Goal: Book appointment/travel/reservation

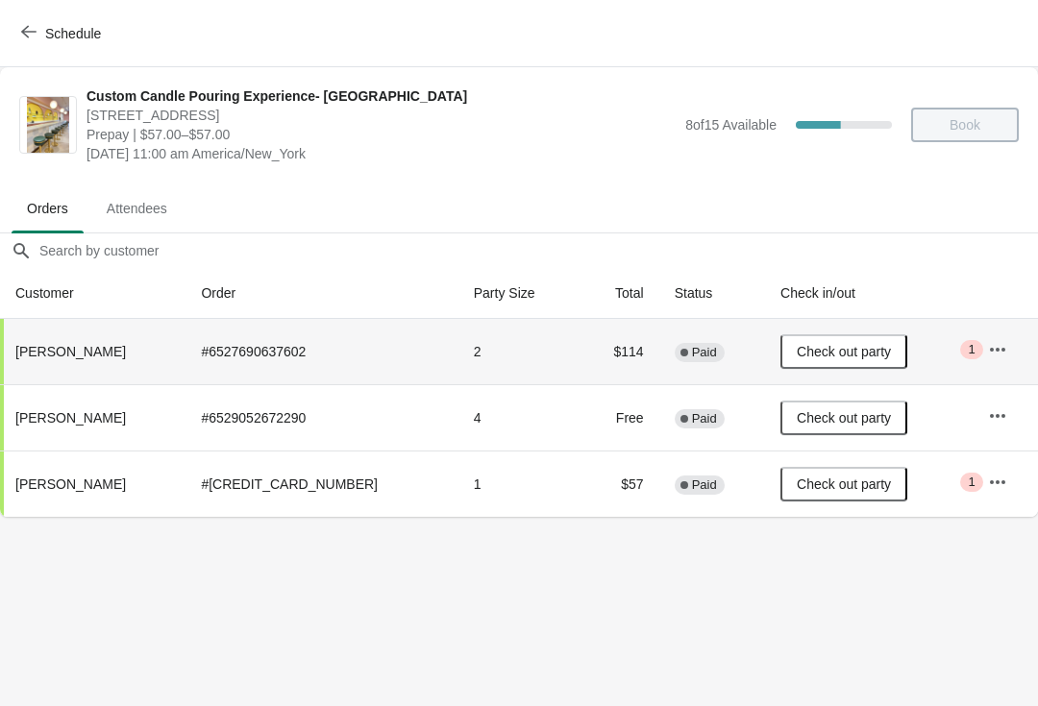
click at [40, 40] on span "Schedule" at bounding box center [63, 33] width 76 height 18
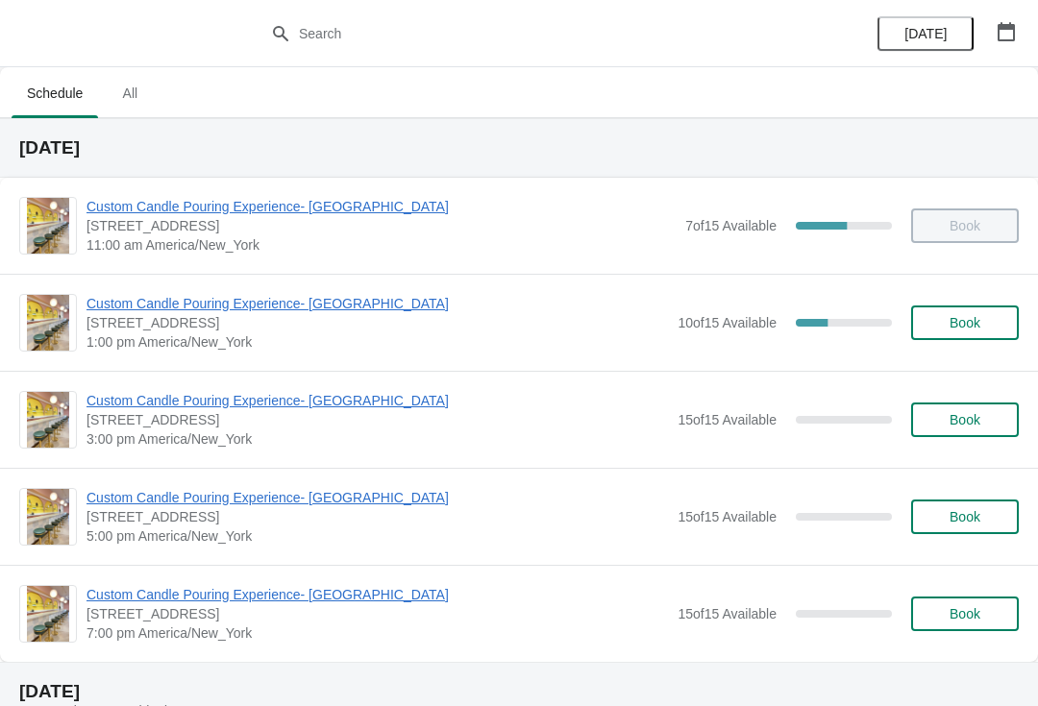
click at [151, 303] on span "Custom Candle Pouring Experience- [GEOGRAPHIC_DATA]" at bounding box center [376, 303] width 581 height 19
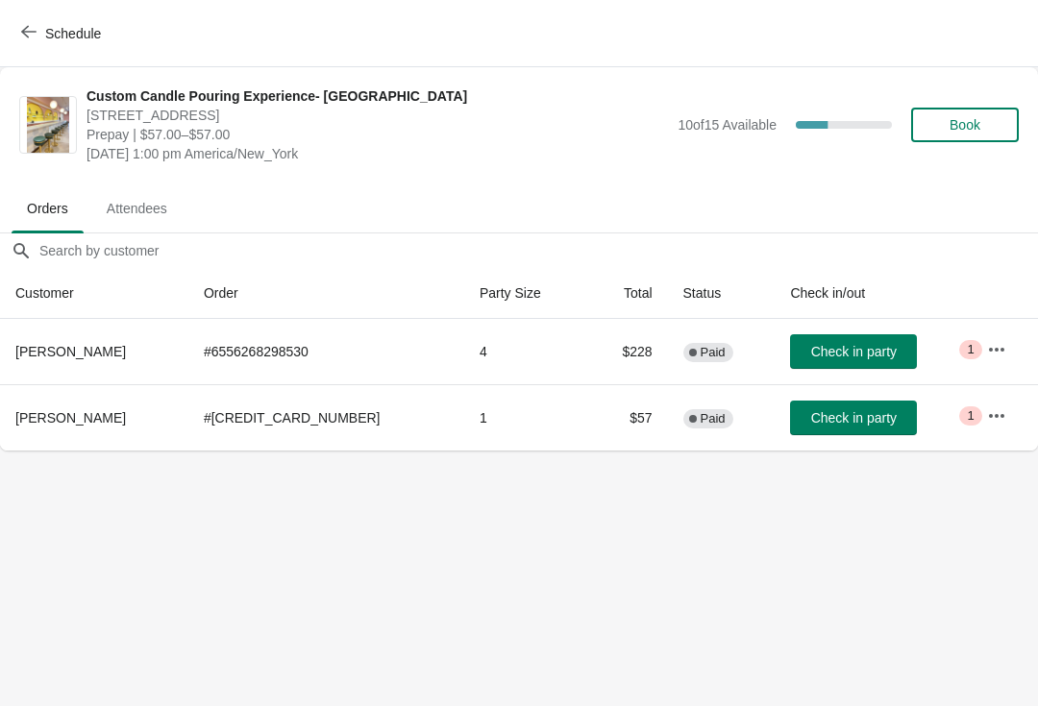
click at [820, 344] on span "Check in party" at bounding box center [854, 351] width 86 height 15
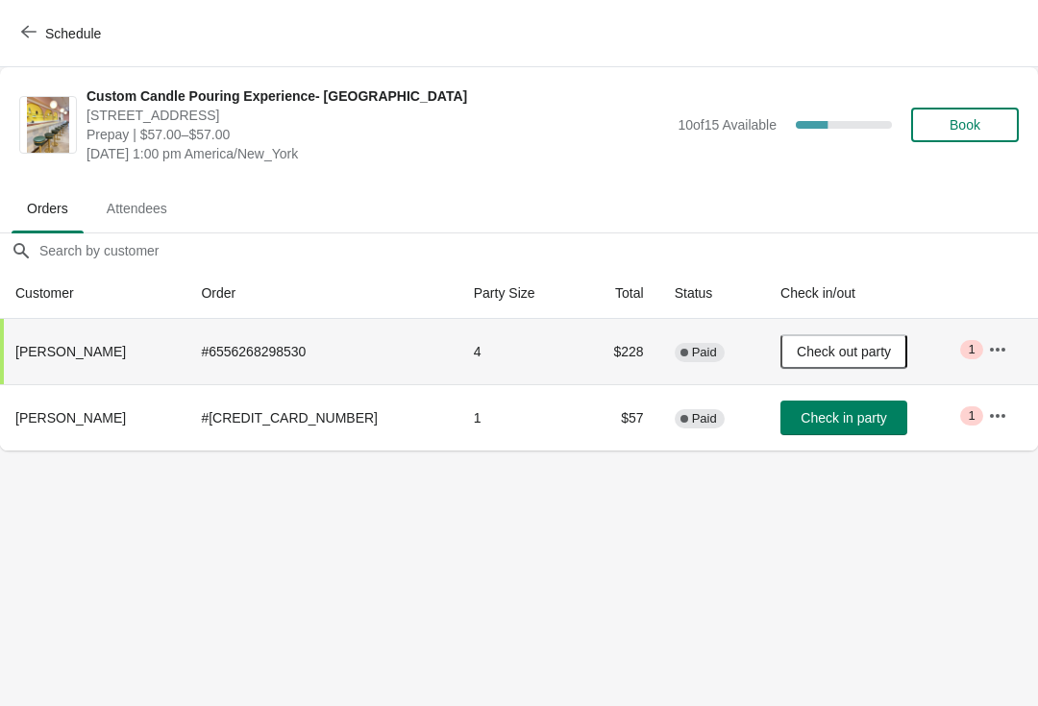
click at [816, 419] on span "Check in party" at bounding box center [844, 417] width 86 height 15
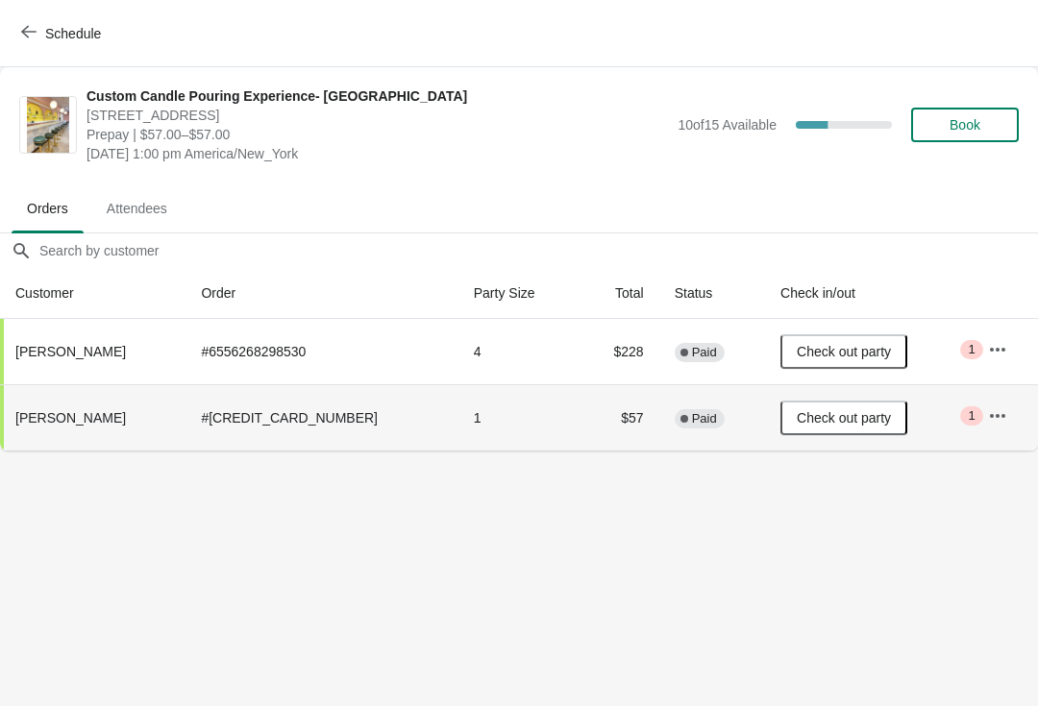
click at [976, 122] on span "Book" at bounding box center [965, 124] width 31 height 15
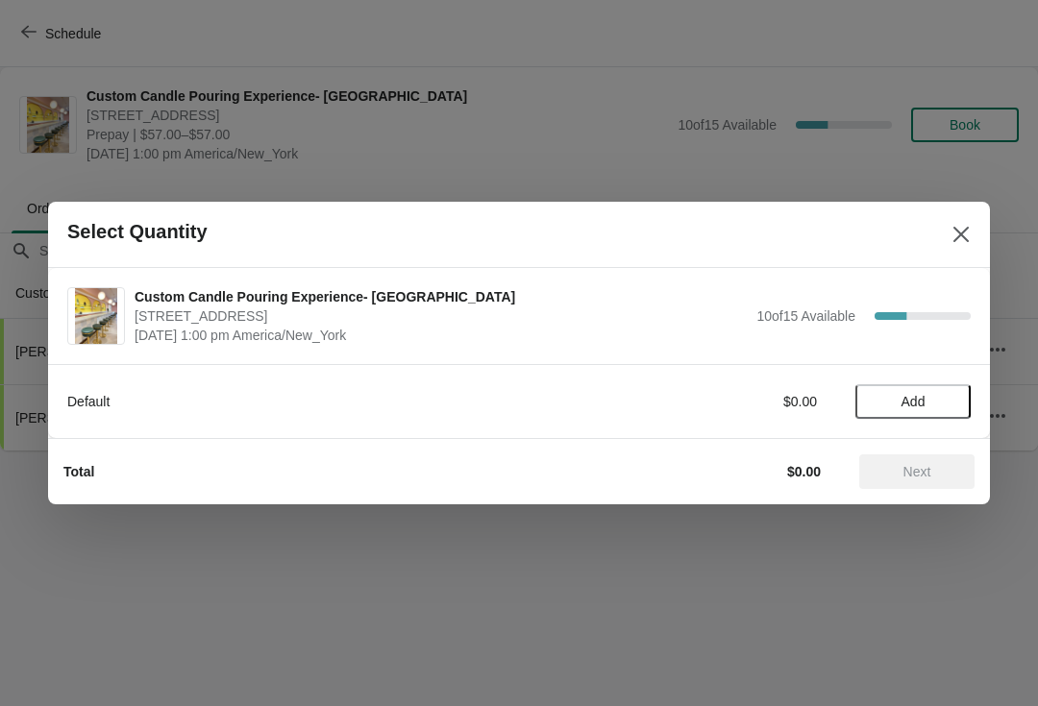
click at [918, 400] on span "Add" at bounding box center [913, 401] width 24 height 15
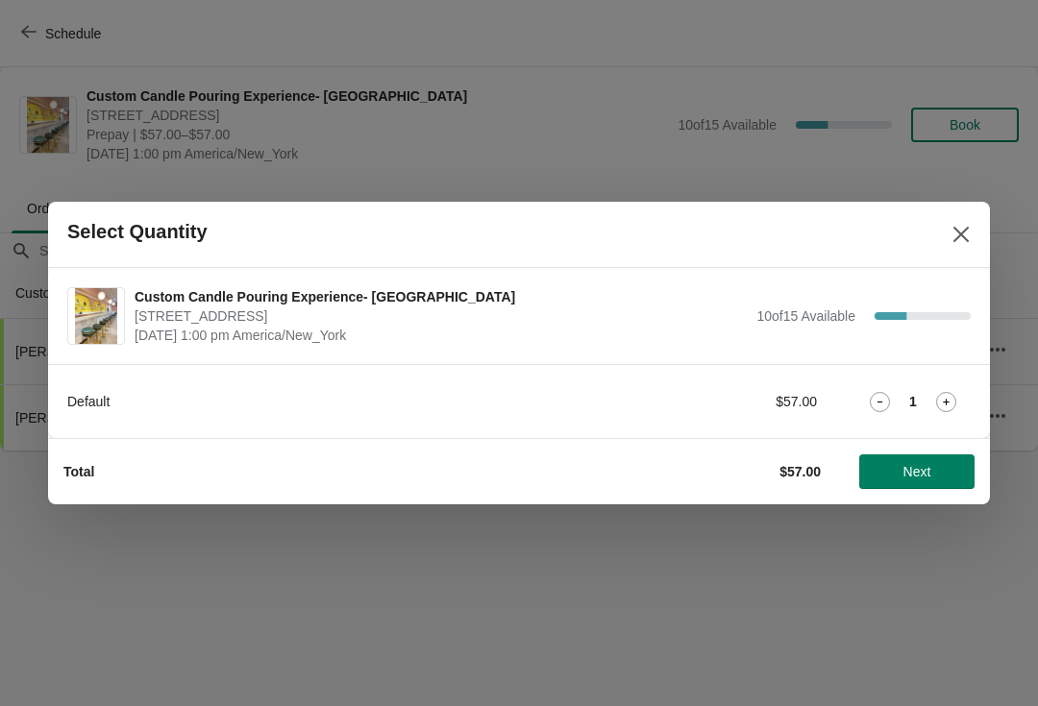
click at [918, 475] on span "Next" at bounding box center [917, 471] width 28 height 15
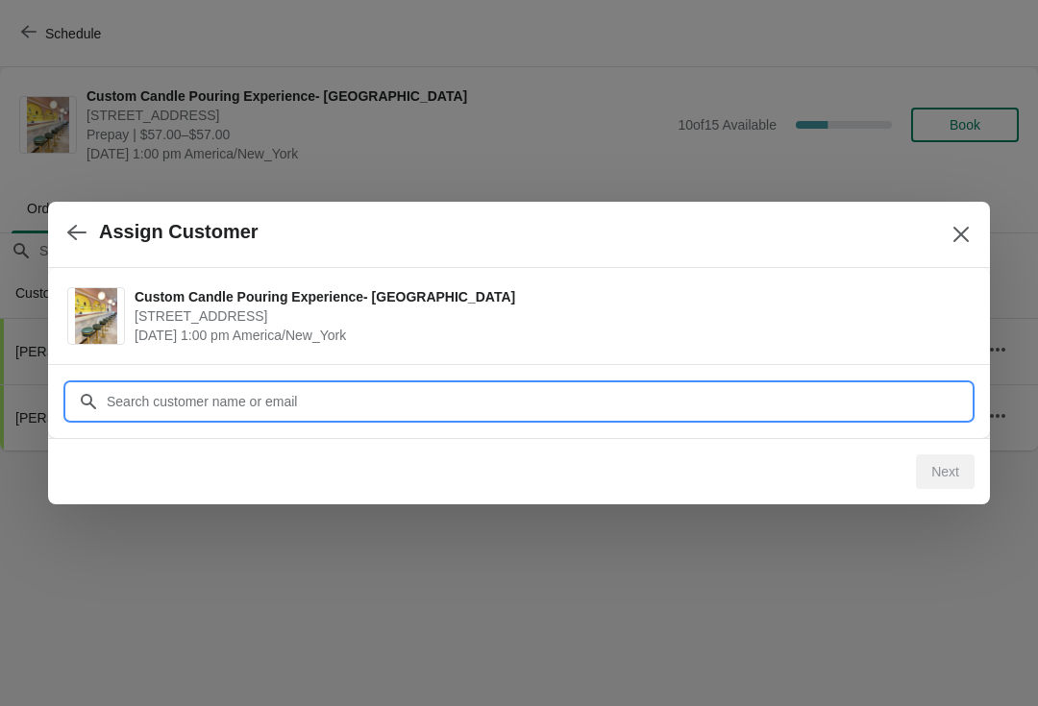
click at [133, 399] on input "Customer" at bounding box center [538, 401] width 865 height 35
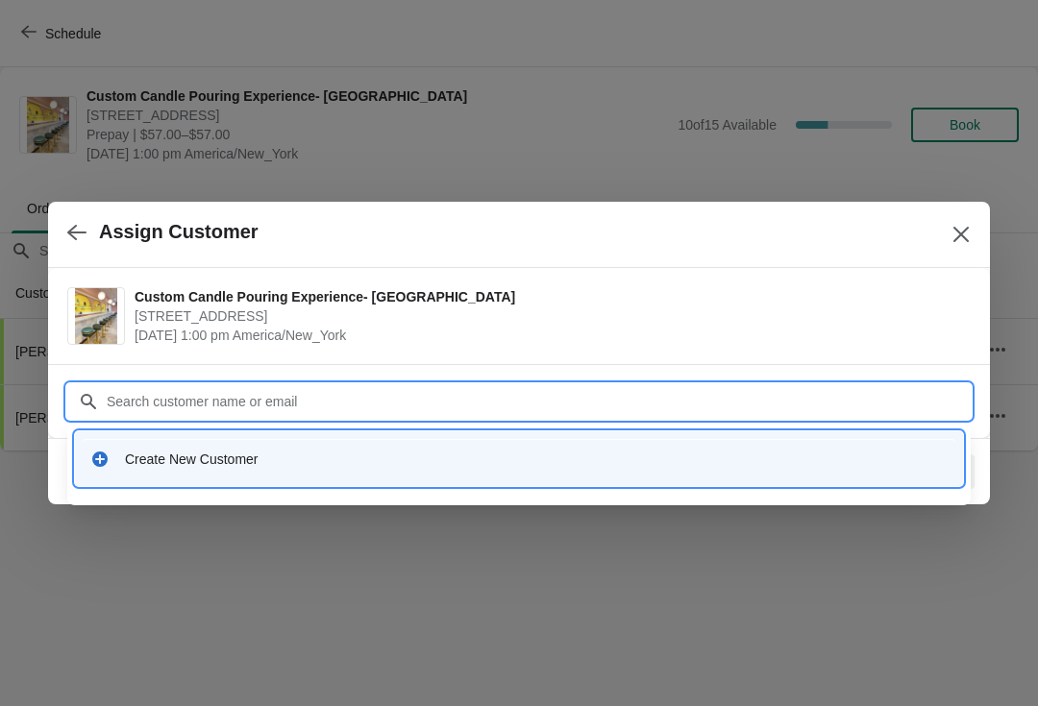
click at [109, 459] on icon at bounding box center [99, 459] width 19 height 19
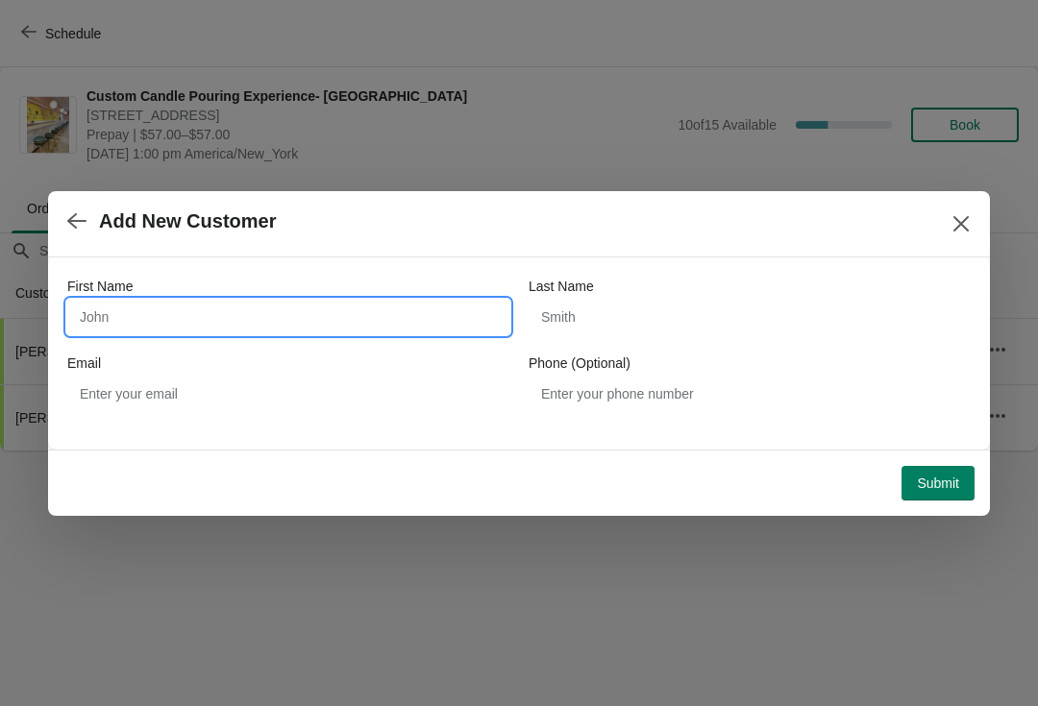
click at [113, 320] on input "First Name" at bounding box center [288, 317] width 442 height 35
type input "Cheryl"
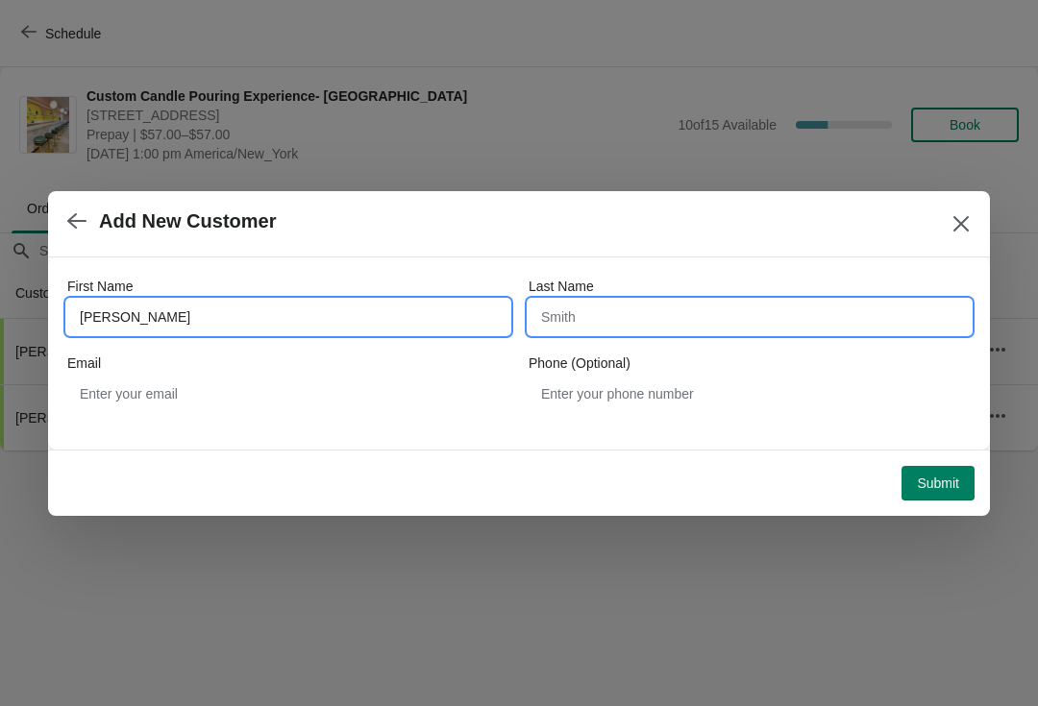
click at [601, 302] on input "Last Name" at bounding box center [750, 317] width 442 height 35
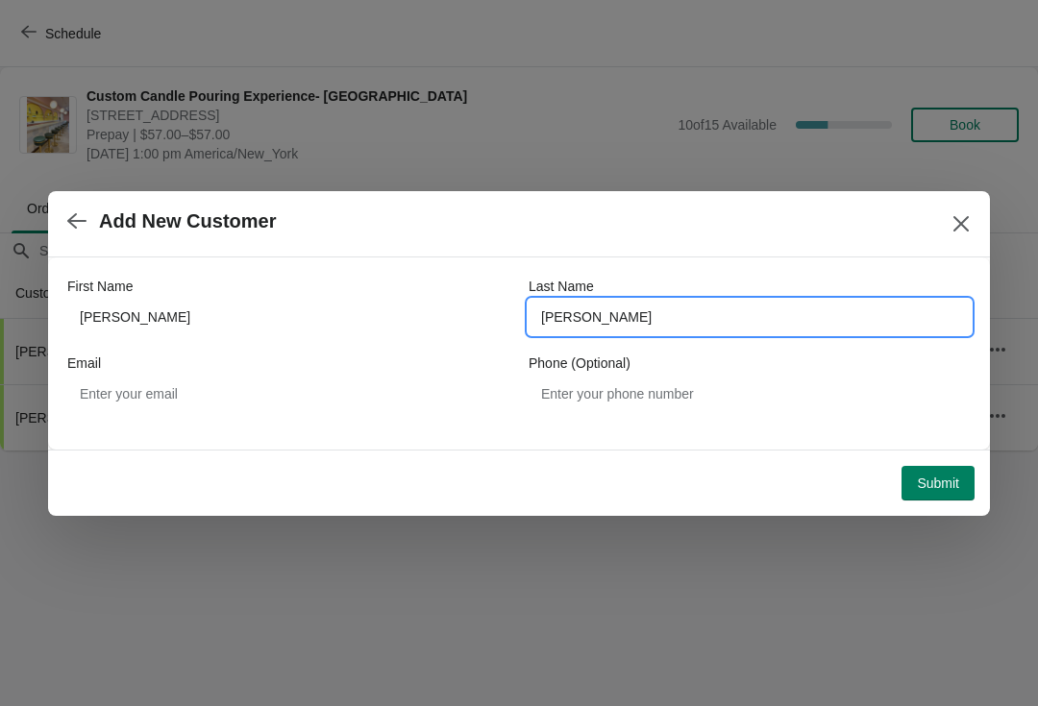
type input "Newman"
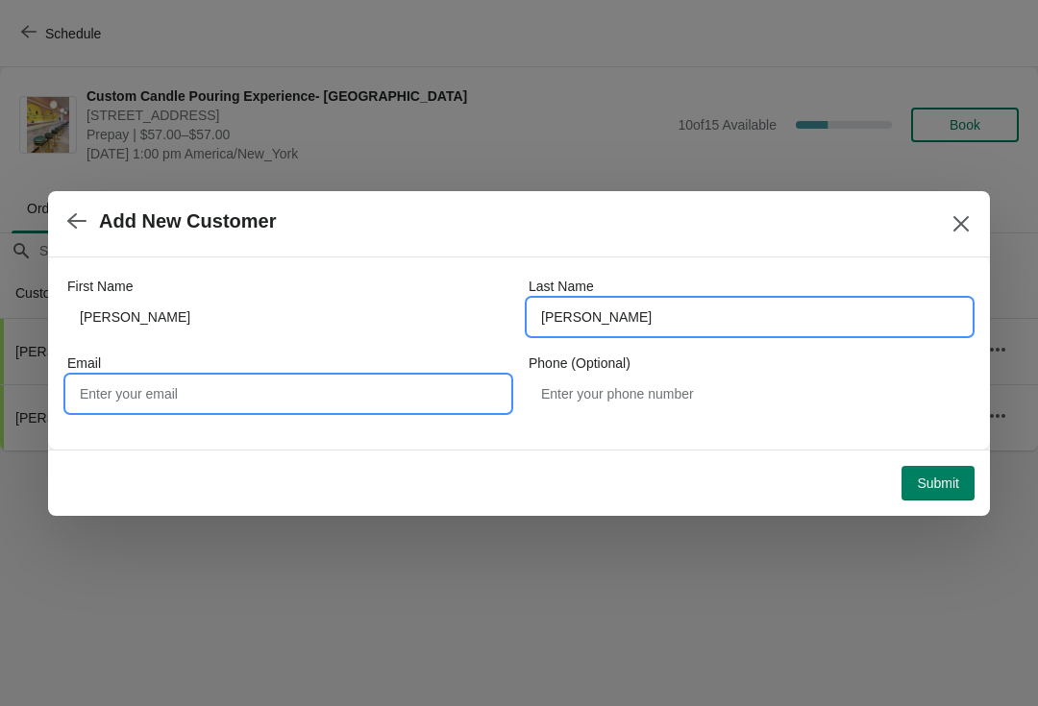
click at [128, 389] on input "Email" at bounding box center [288, 394] width 442 height 35
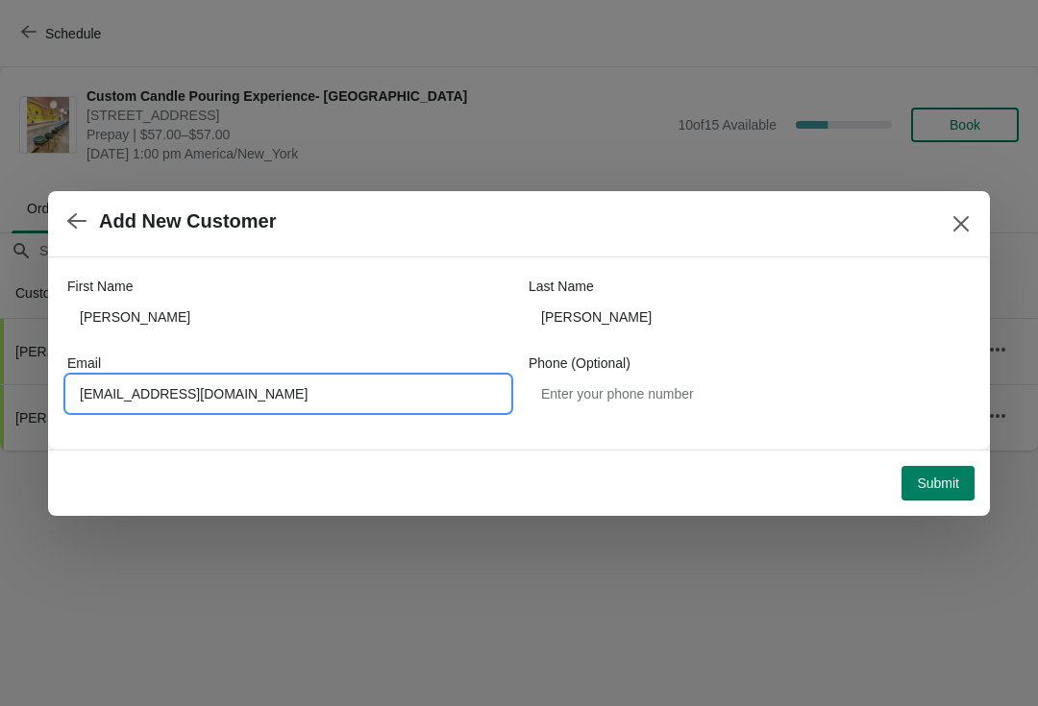
type input "Resolve336@gmail.com"
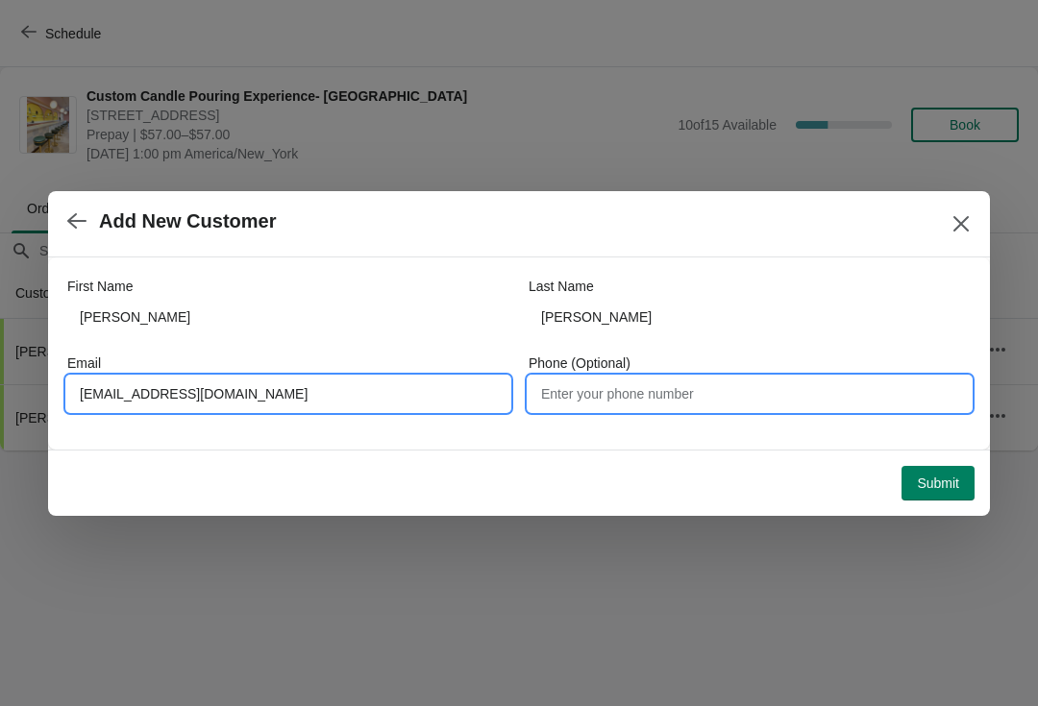
click at [556, 390] on input "Phone (Optional)" at bounding box center [750, 394] width 442 height 35
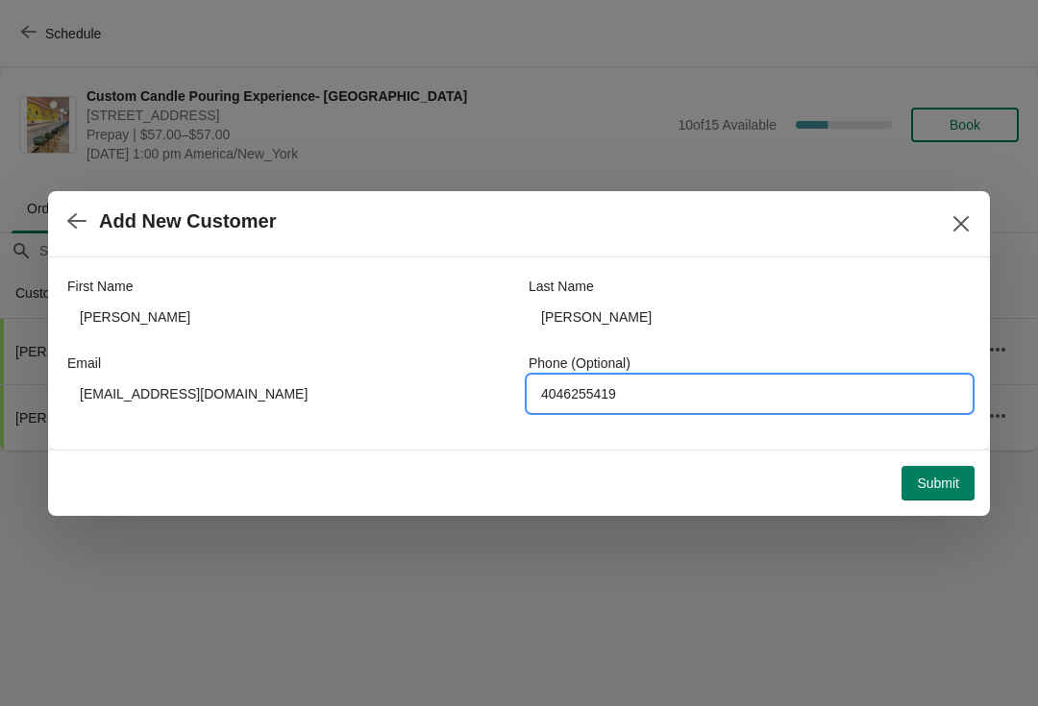
type input "4046255419"
click at [945, 500] on button "Submit" at bounding box center [937, 483] width 73 height 35
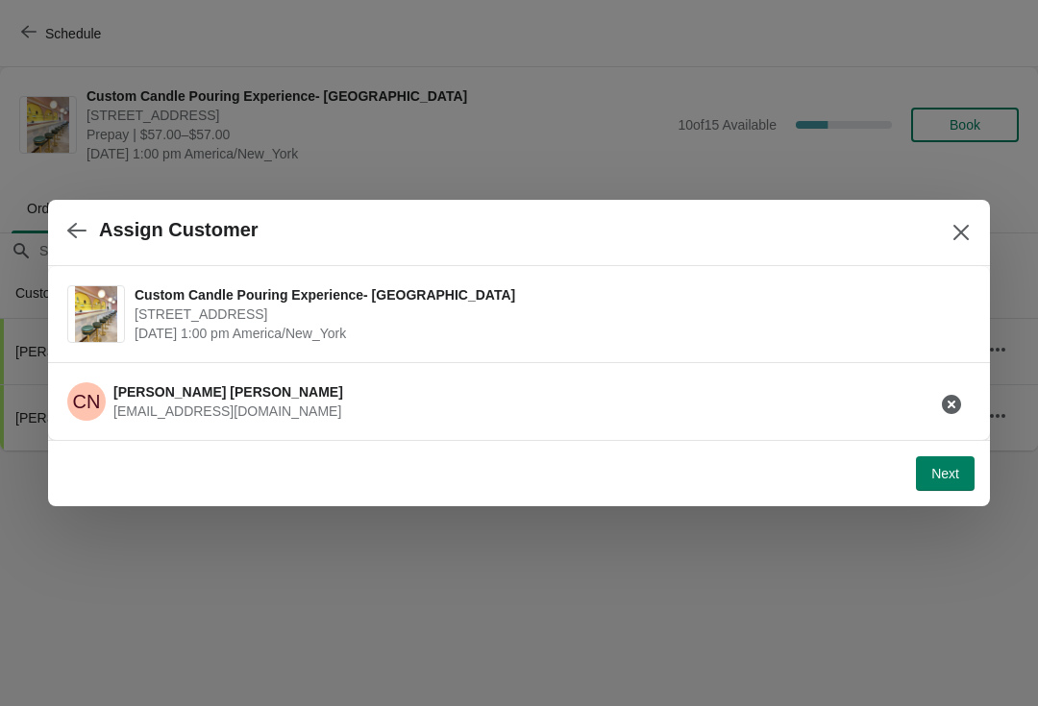
click at [941, 476] on span "Next" at bounding box center [945, 473] width 28 height 15
select select "Friend"
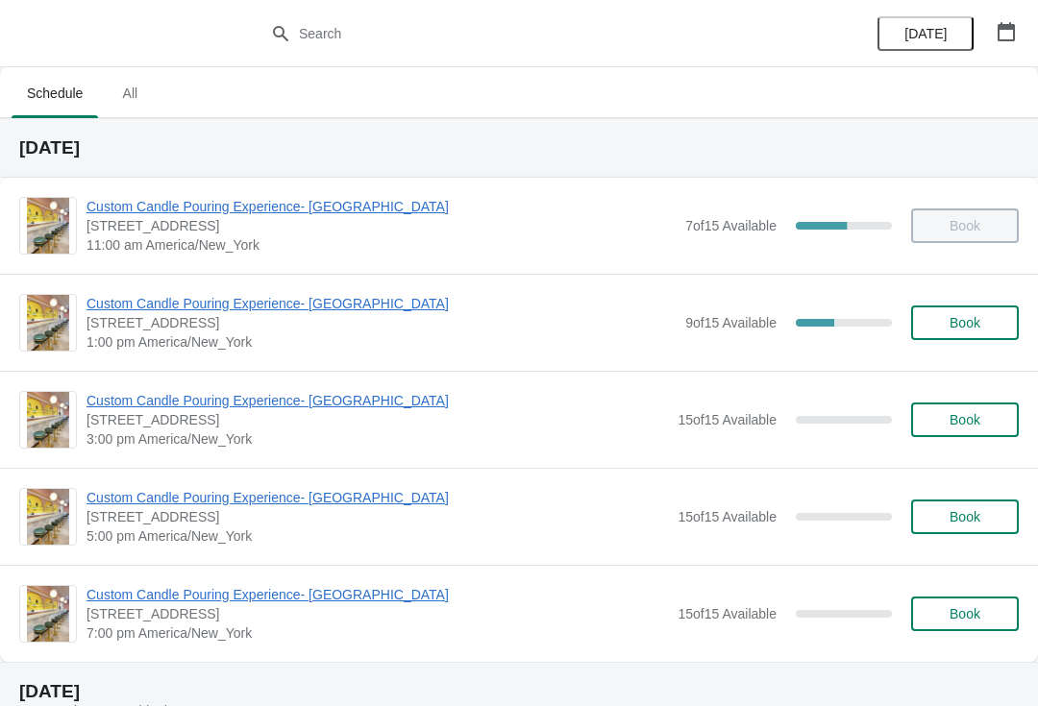
click at [152, 311] on span "Custom Candle Pouring Experience- [GEOGRAPHIC_DATA]" at bounding box center [380, 303] width 589 height 19
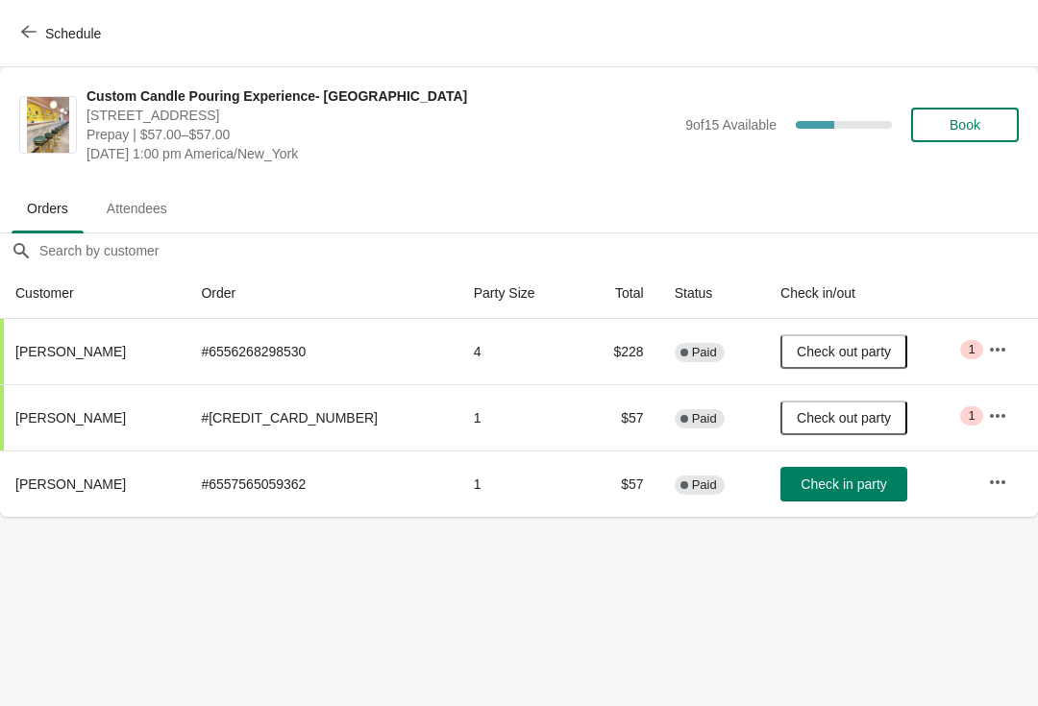
click at [808, 484] on span "Check in party" at bounding box center [844, 484] width 86 height 15
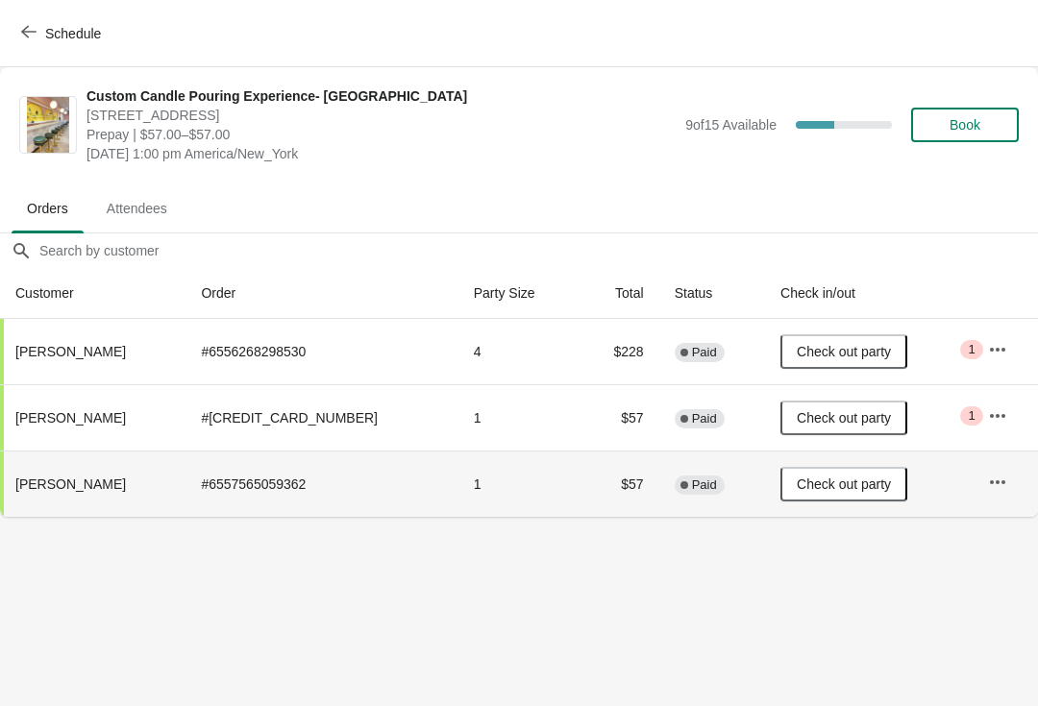
click at [964, 131] on span "Book" at bounding box center [965, 124] width 31 height 15
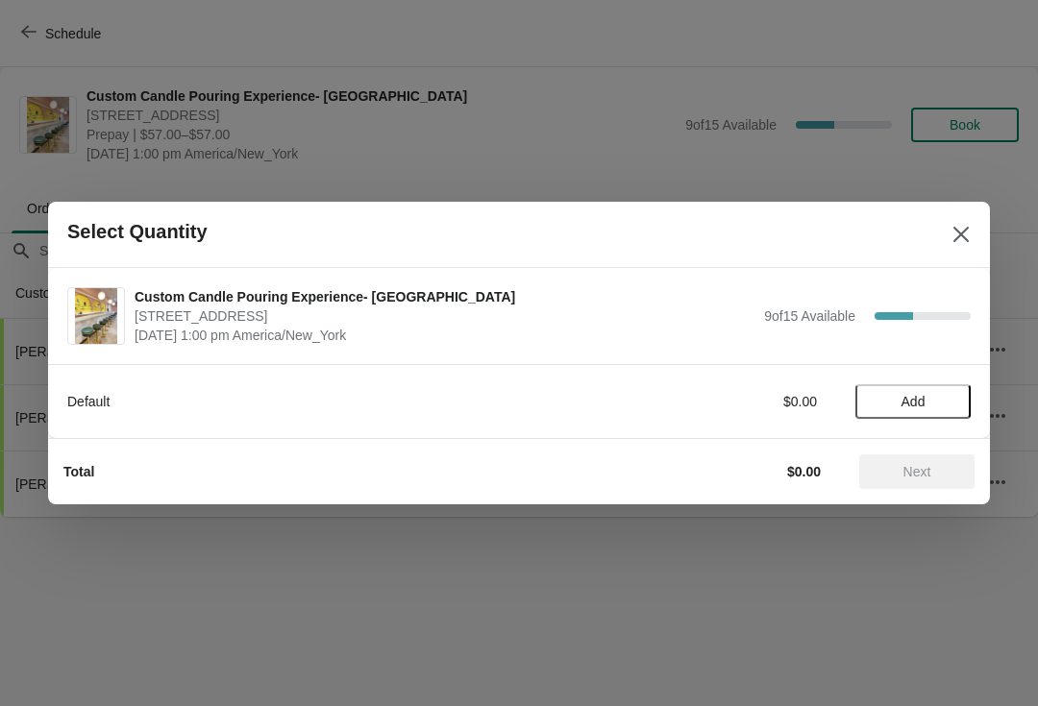
click at [901, 404] on span "Add" at bounding box center [913, 401] width 24 height 15
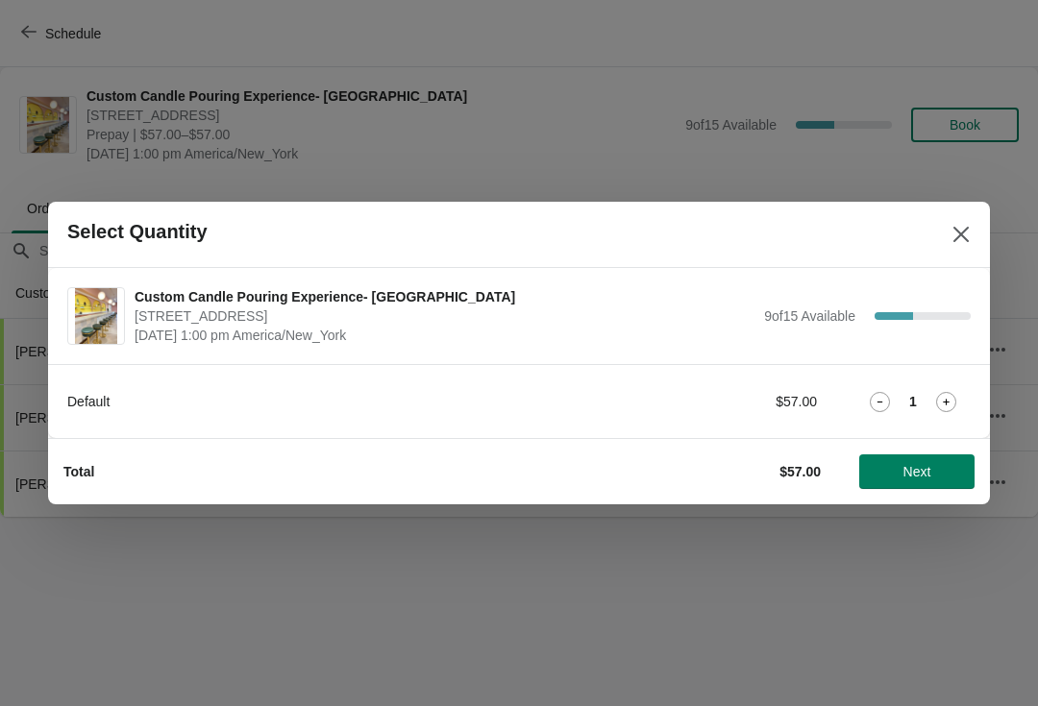
click at [930, 464] on span "Next" at bounding box center [917, 471] width 28 height 15
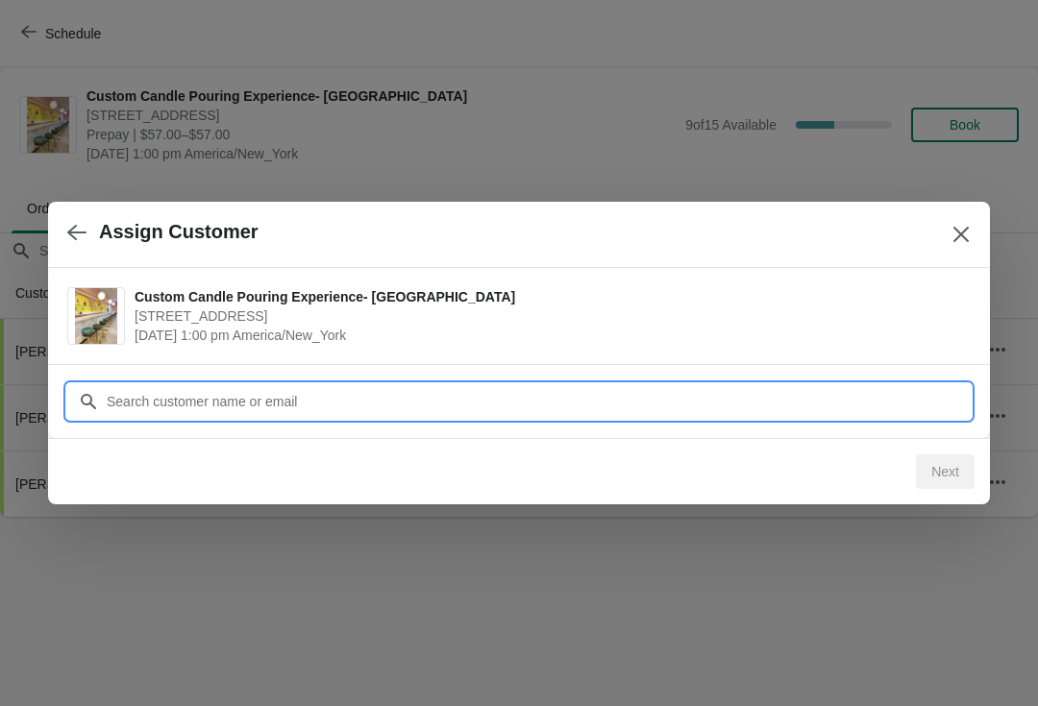
click at [128, 399] on input "Customer" at bounding box center [538, 401] width 865 height 35
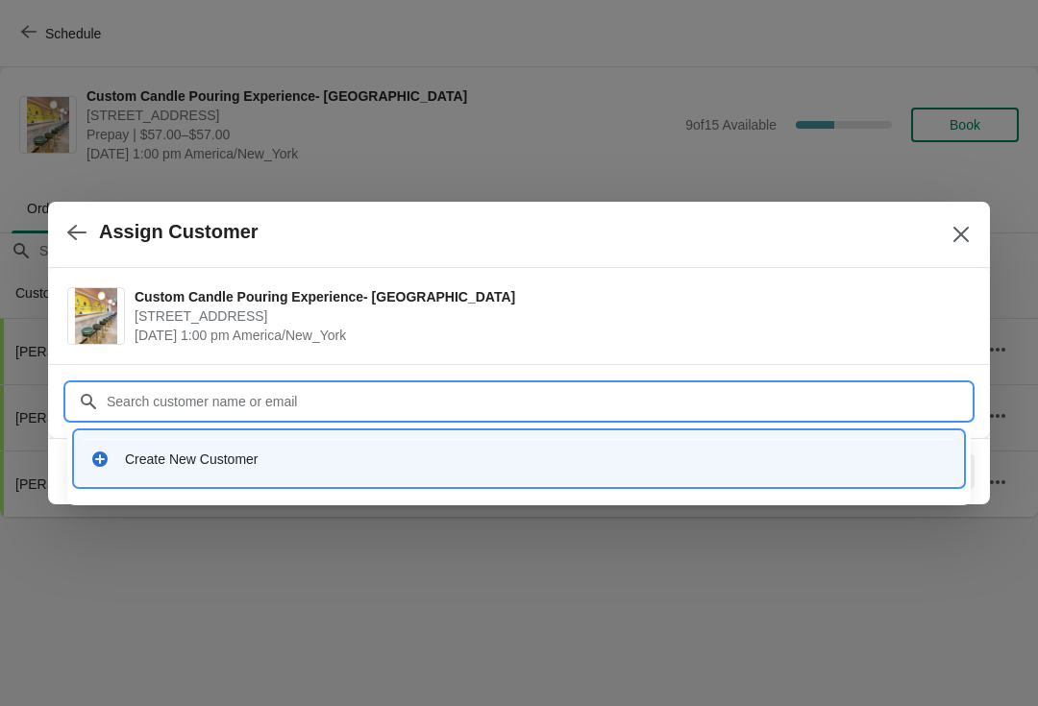
click at [157, 462] on div "Create New Customer" at bounding box center [536, 459] width 823 height 19
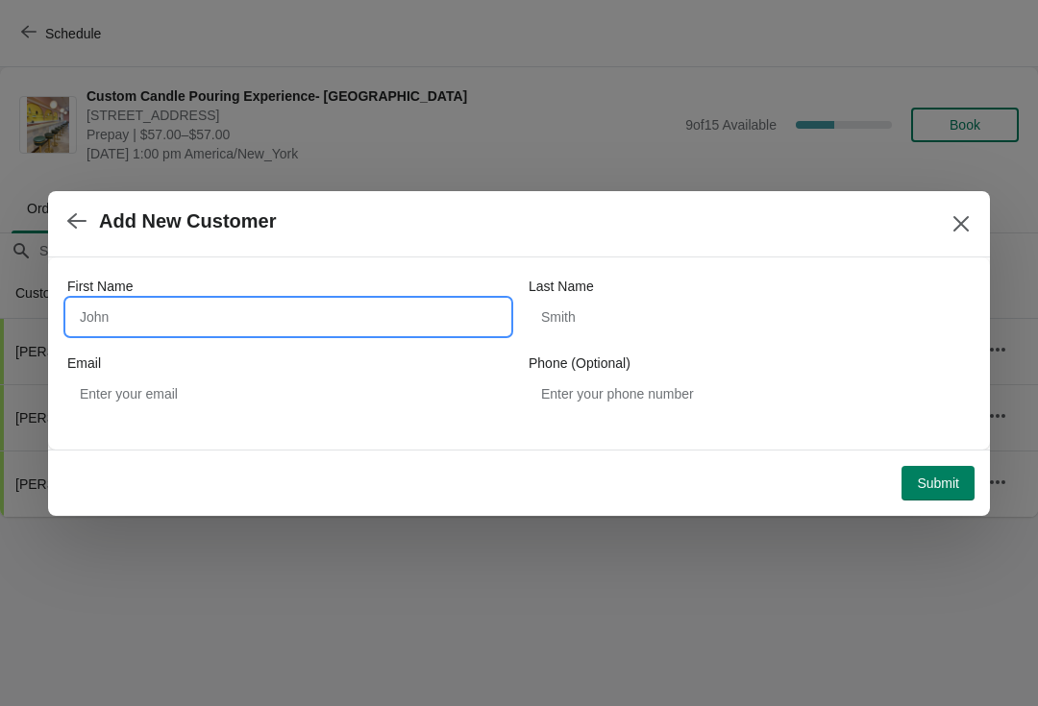
click at [153, 315] on input "First Name" at bounding box center [288, 317] width 442 height 35
type input "[PERSON_NAME]"
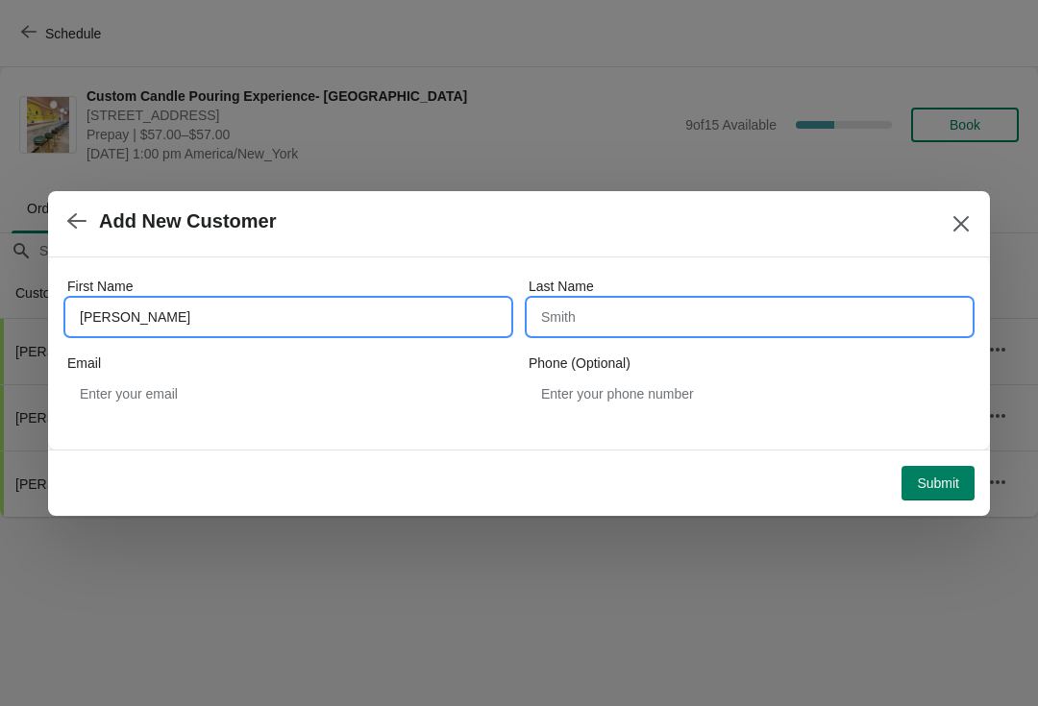
click at [645, 321] on input "Last Name" at bounding box center [750, 317] width 442 height 35
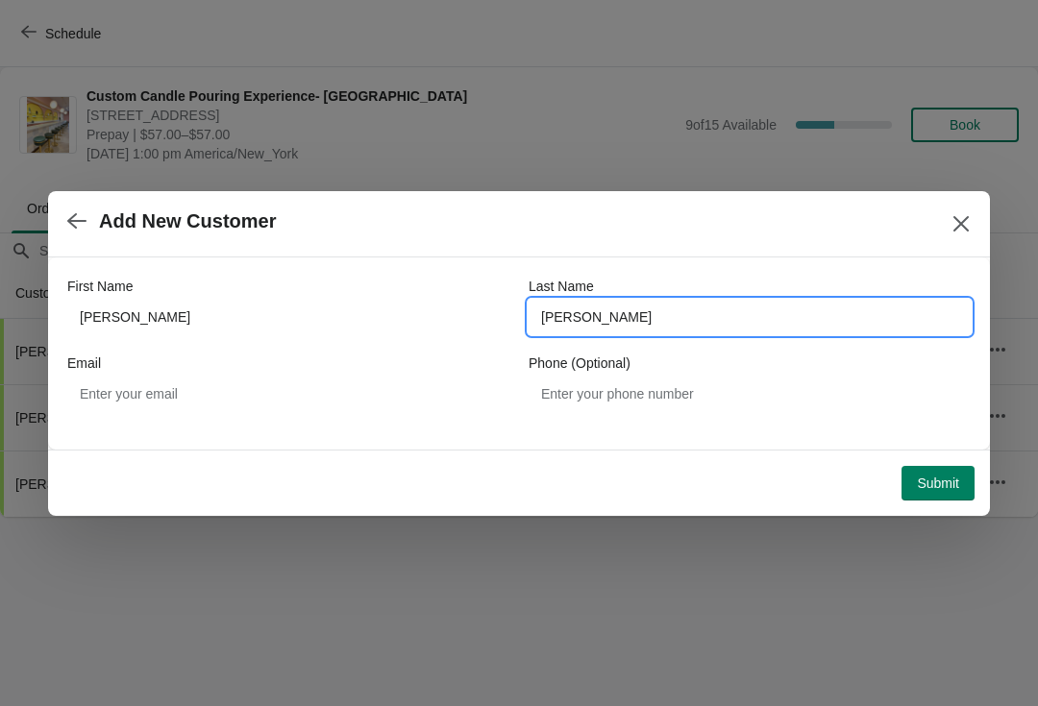
type input "[PERSON_NAME]"
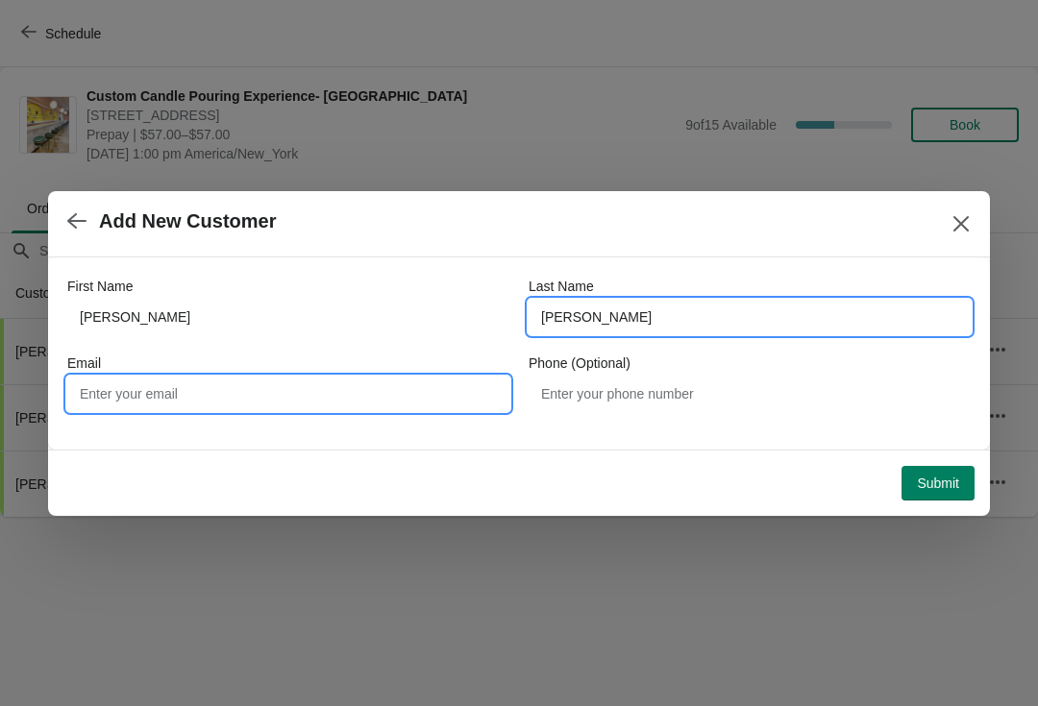
click at [137, 396] on input "Email" at bounding box center [288, 394] width 442 height 35
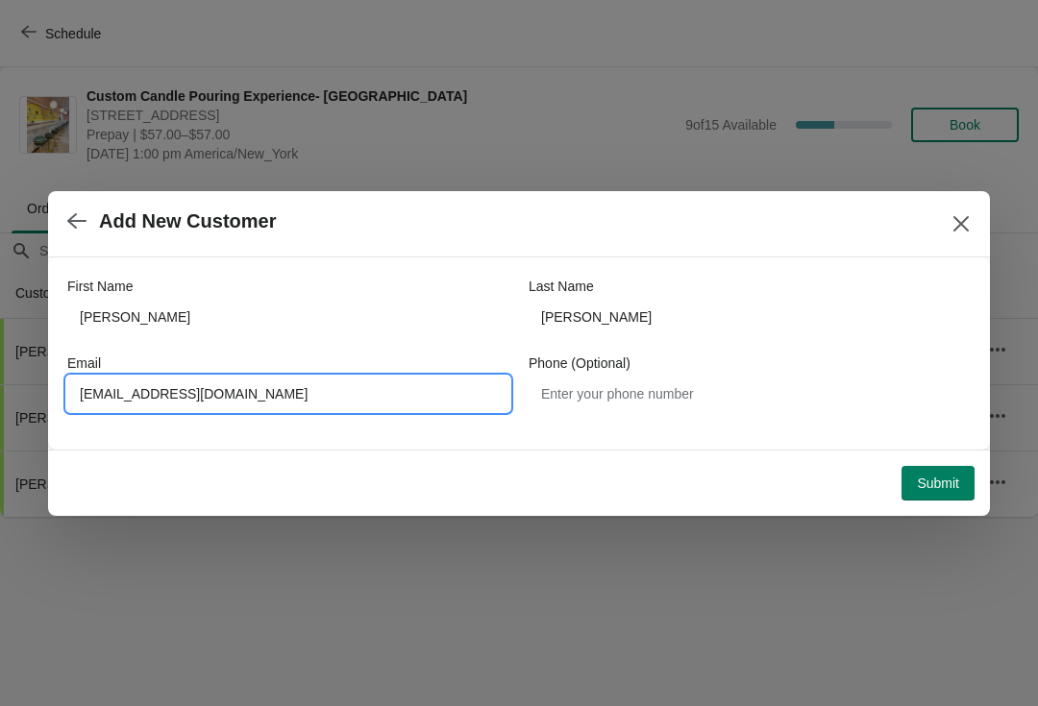
type input "[EMAIL_ADDRESS][DOMAIN_NAME]"
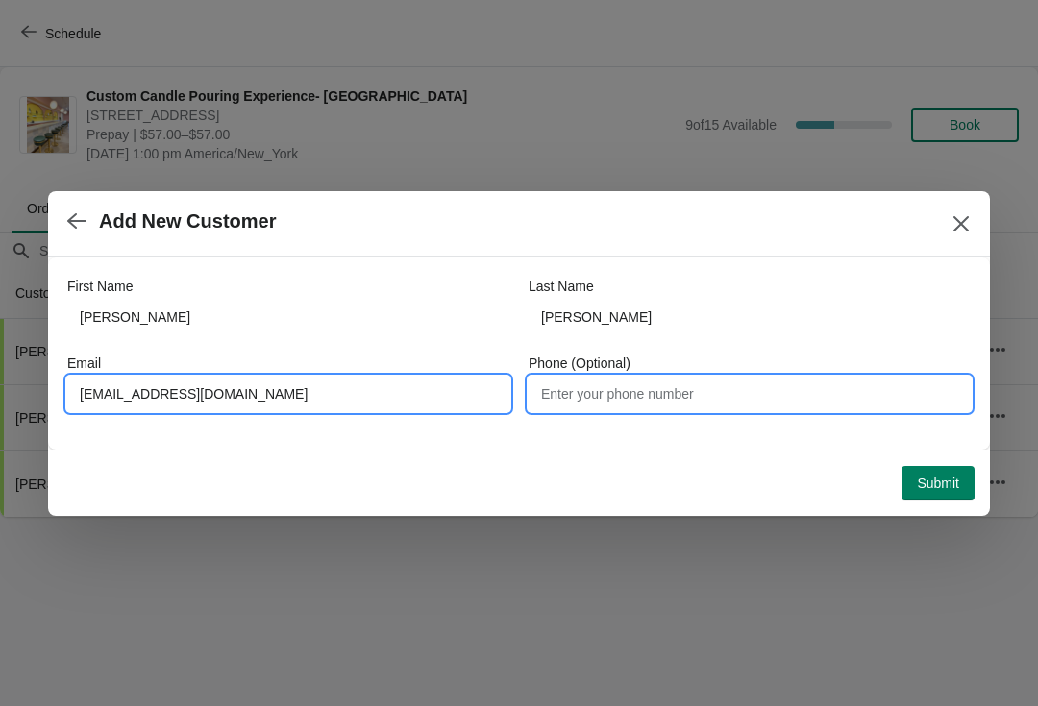
click at [632, 403] on input "Phone (Optional)" at bounding box center [750, 394] width 442 height 35
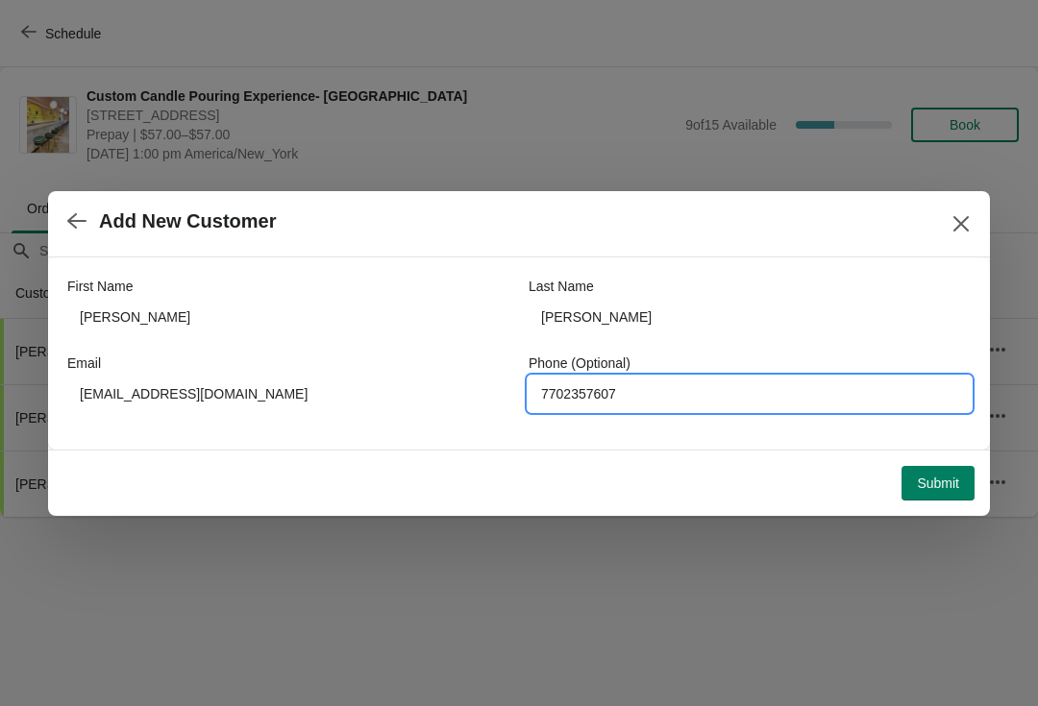
type input "7702357607"
click at [926, 480] on span "Submit" at bounding box center [938, 483] width 42 height 15
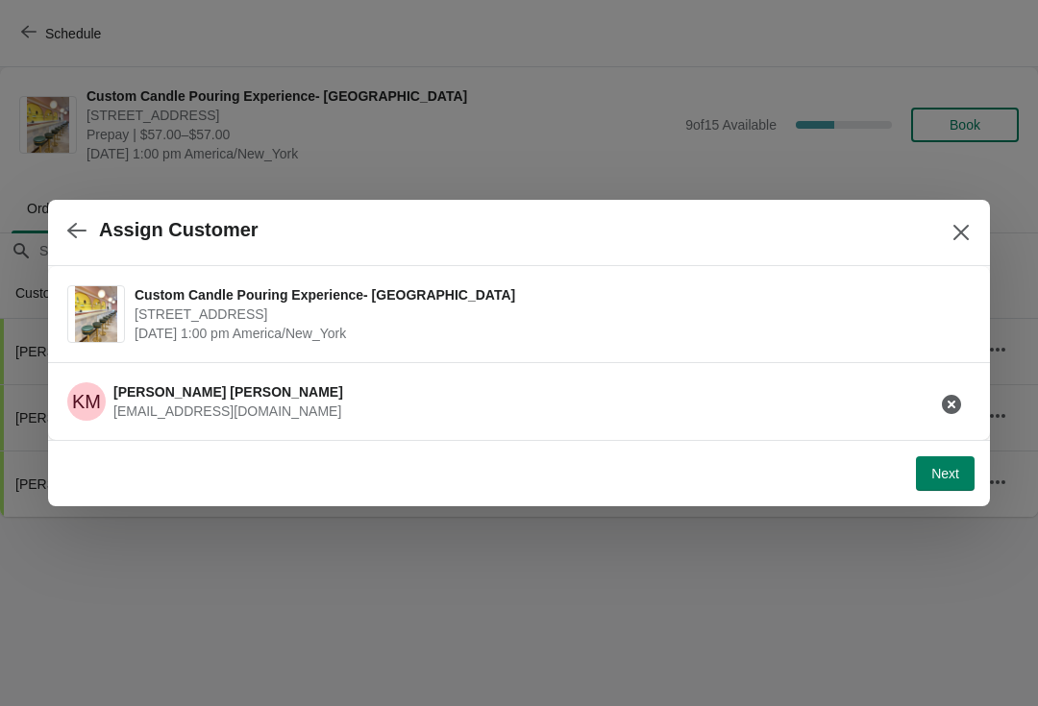
click at [926, 477] on button "Next" at bounding box center [945, 474] width 59 height 35
select select "Friend"
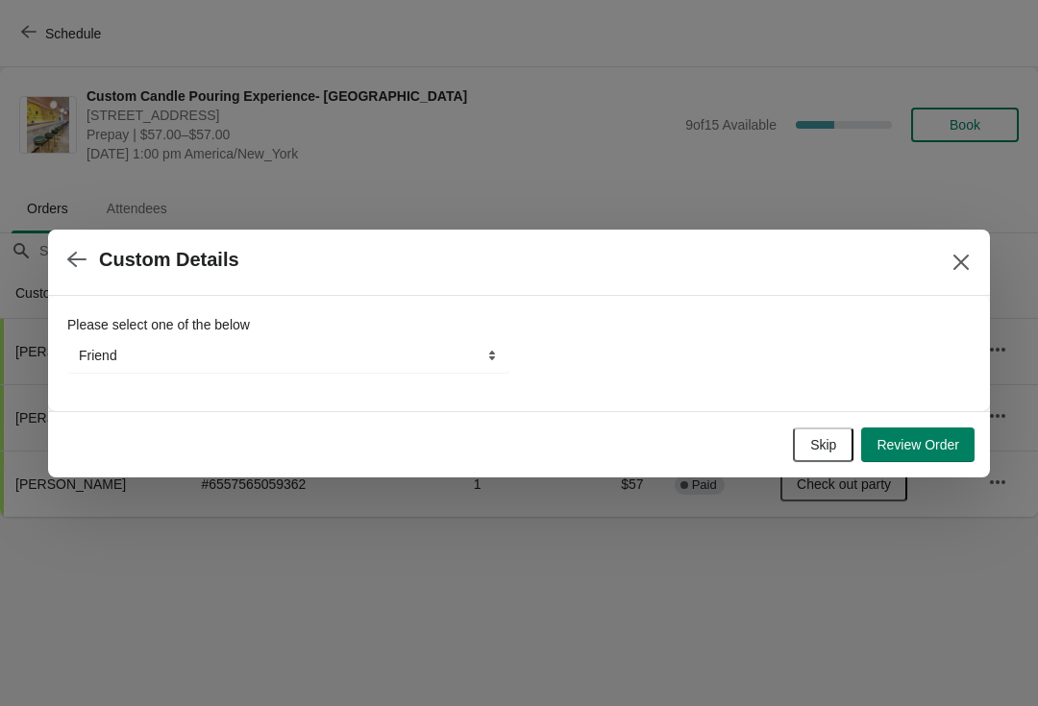
click at [828, 443] on span "Skip" at bounding box center [823, 444] width 26 height 15
